Goal: Task Accomplishment & Management: Manage account settings

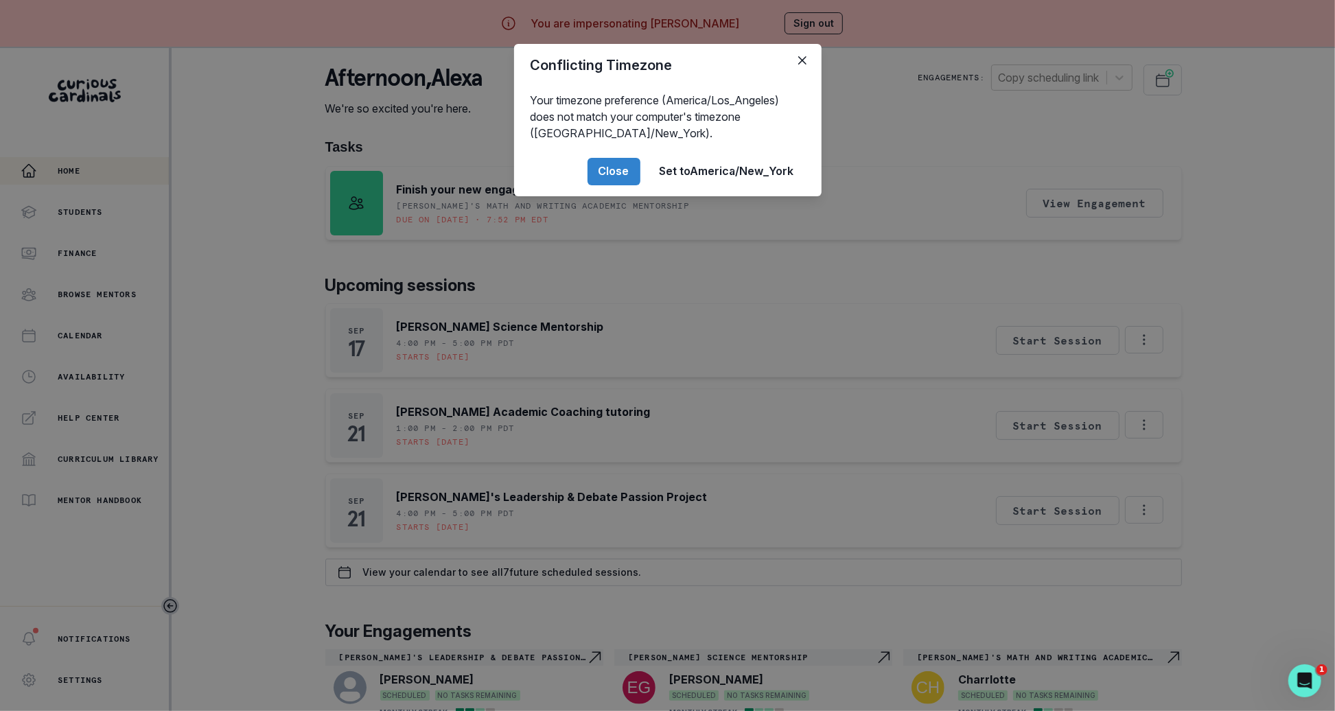
click at [174, 247] on div "Conflicting Timezone Your timezone preference (America/Los_Angeles) does not ma…" at bounding box center [667, 355] width 1335 height 711
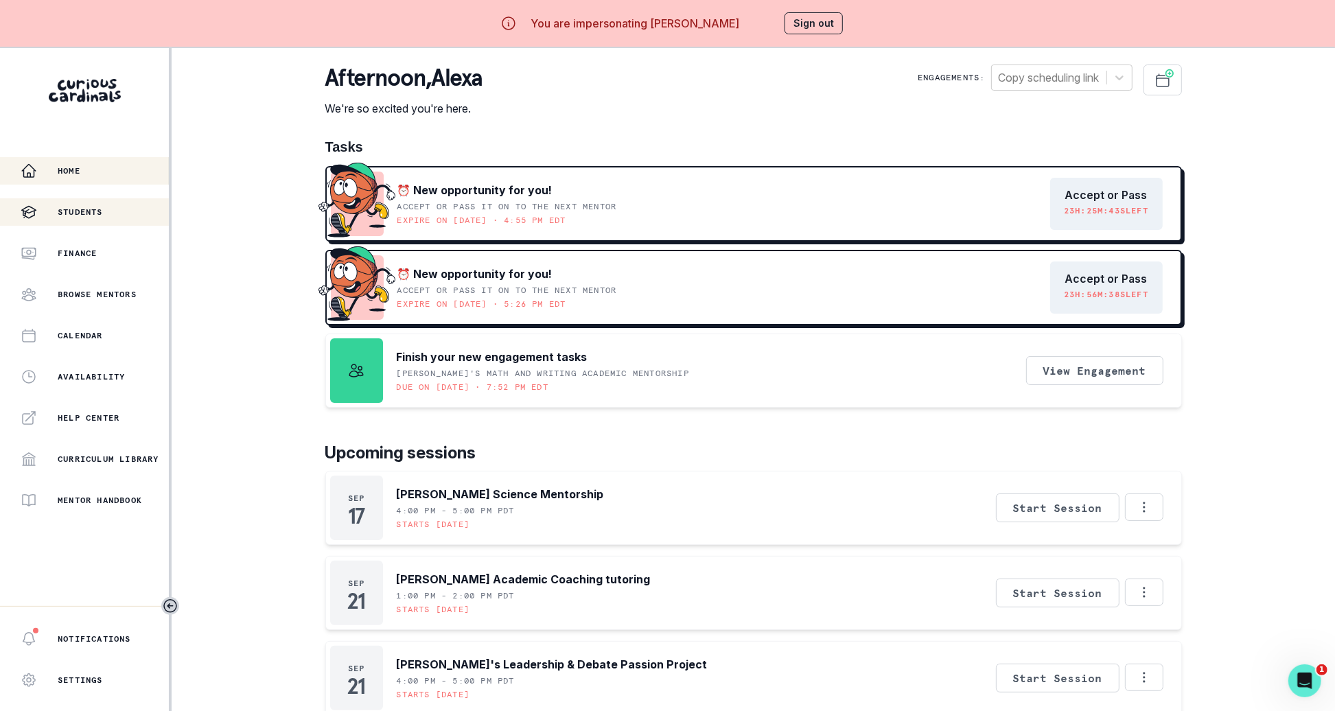
click at [102, 216] on p "Students" at bounding box center [80, 212] width 45 height 11
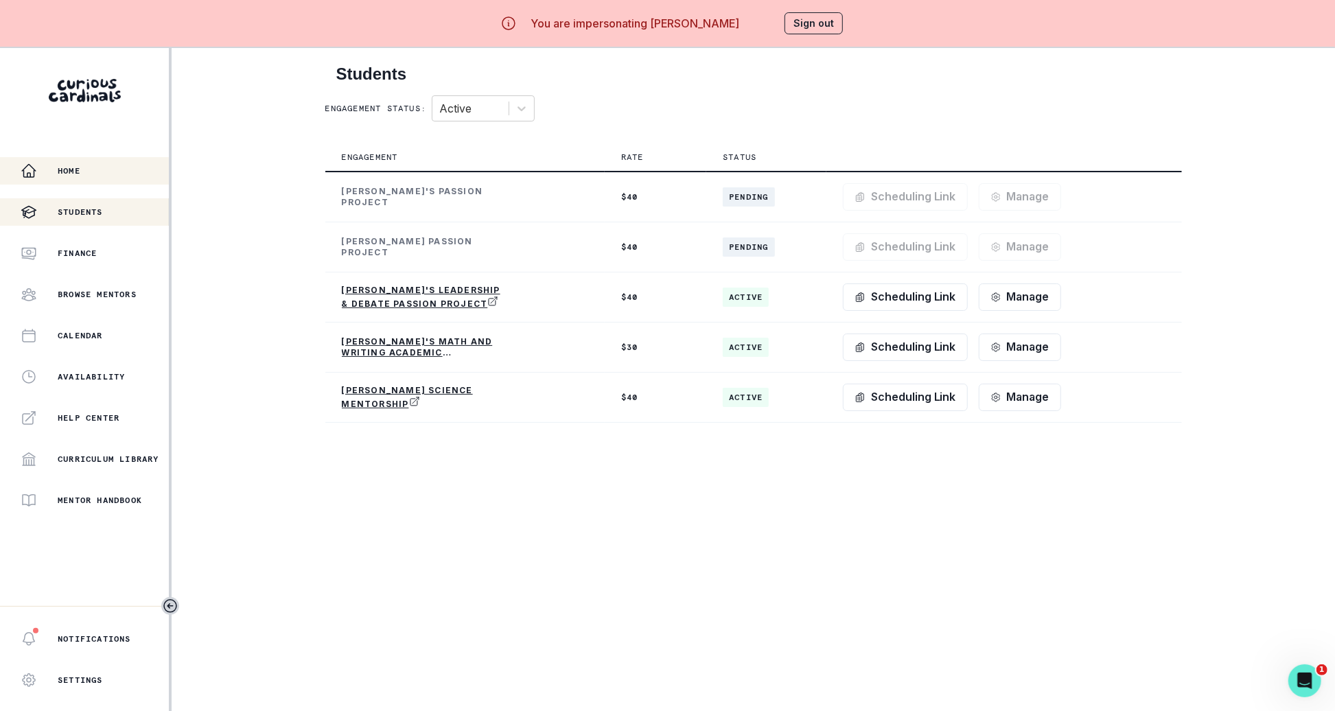
click at [87, 162] on button "Home" at bounding box center [84, 170] width 169 height 27
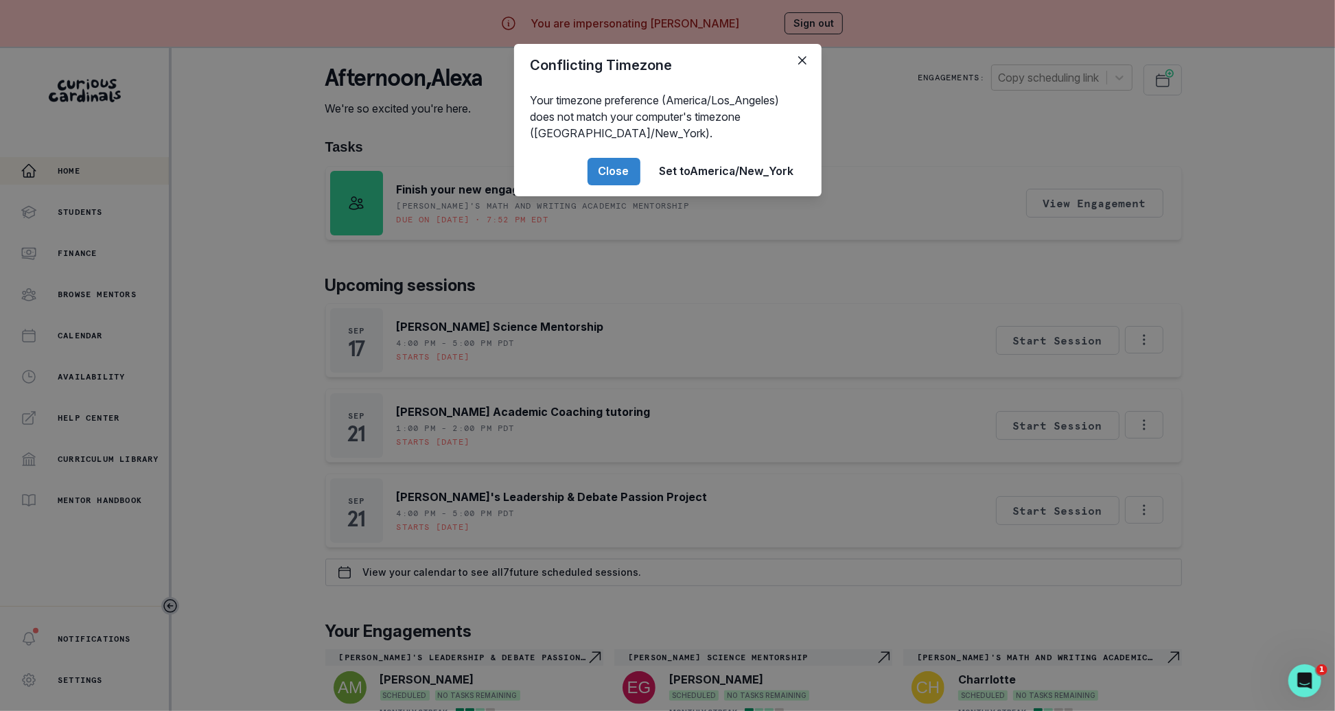
click at [322, 284] on div "Conflicting Timezone Your timezone preference (America/Los_Angeles) does not ma…" at bounding box center [667, 355] width 1335 height 711
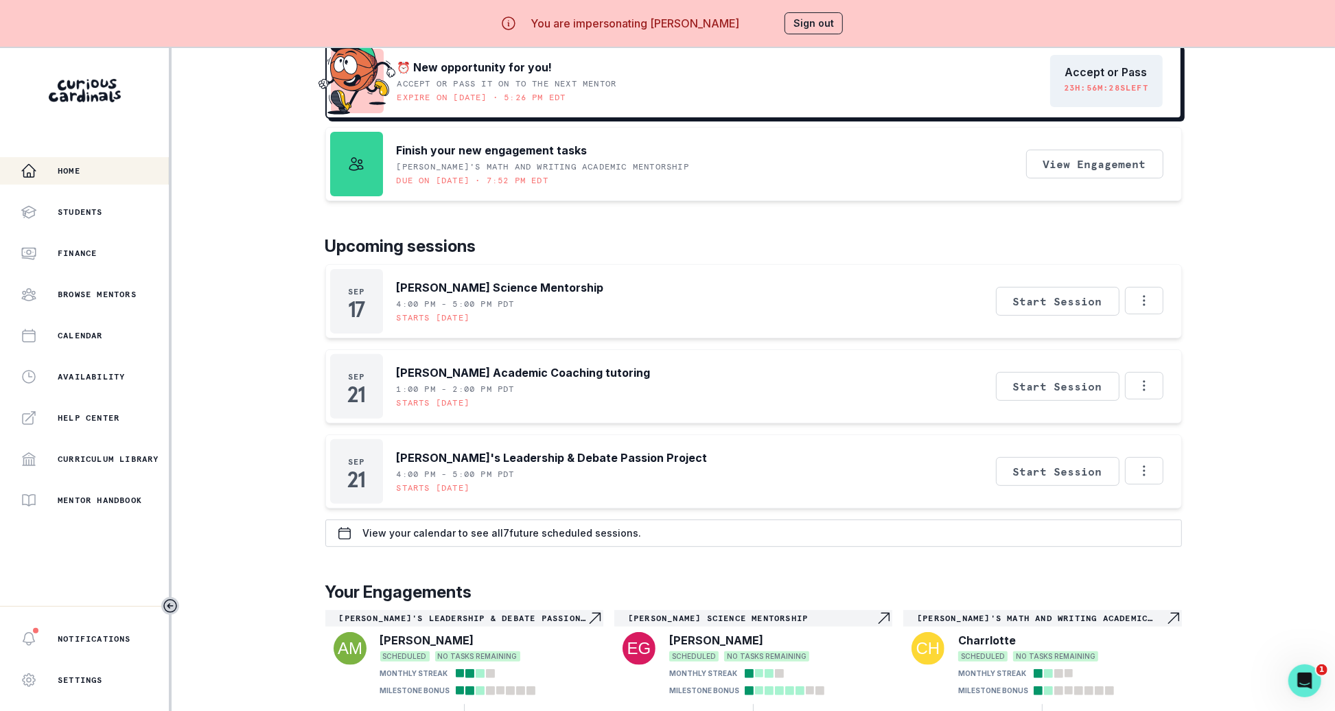
scroll to position [48, 0]
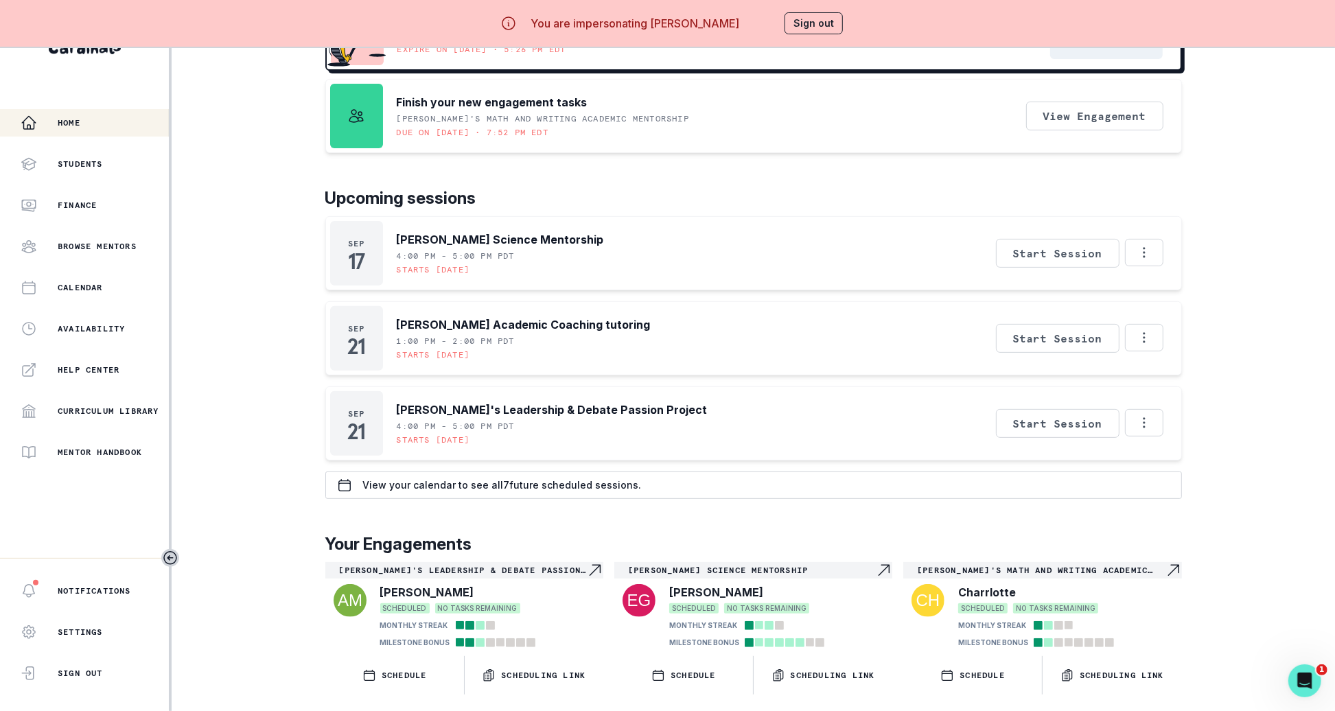
click at [806, 16] on button "Sign out" at bounding box center [814, 23] width 58 height 22
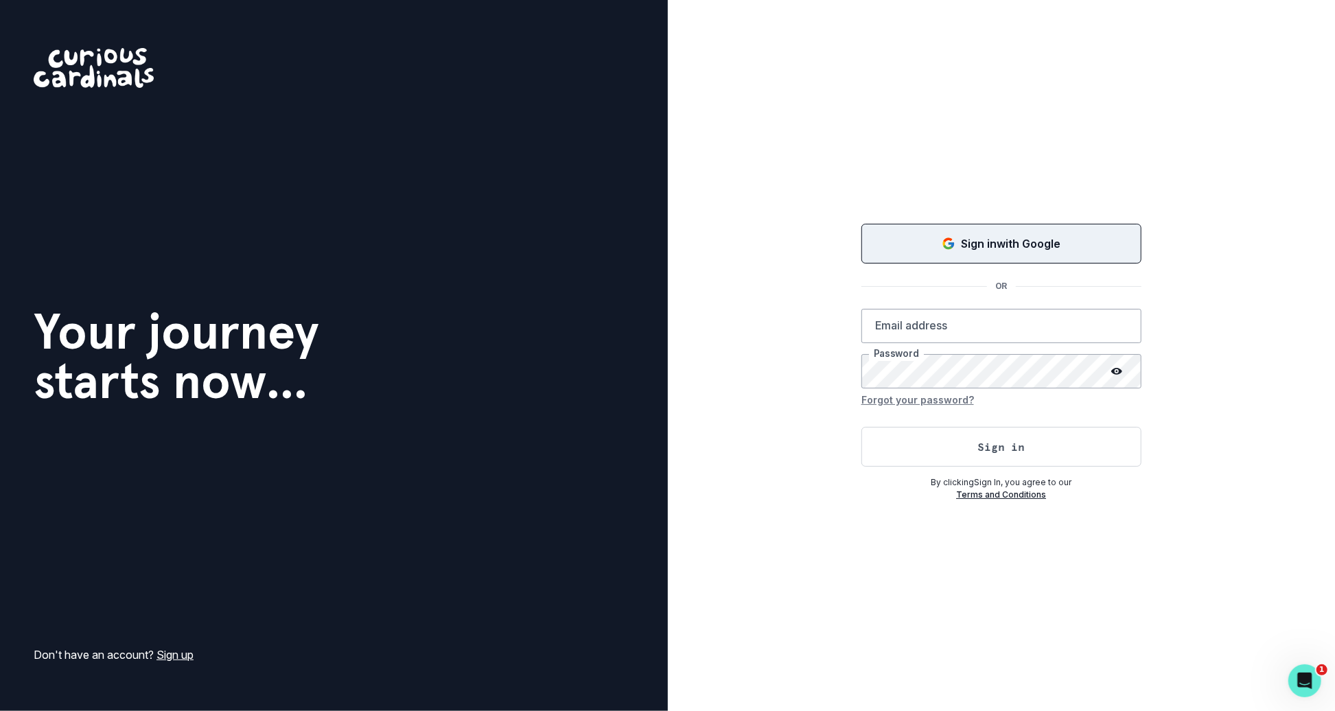
click at [903, 230] on button "Sign in with Google" at bounding box center [1002, 244] width 280 height 40
